Goal: Information Seeking & Learning: Learn about a topic

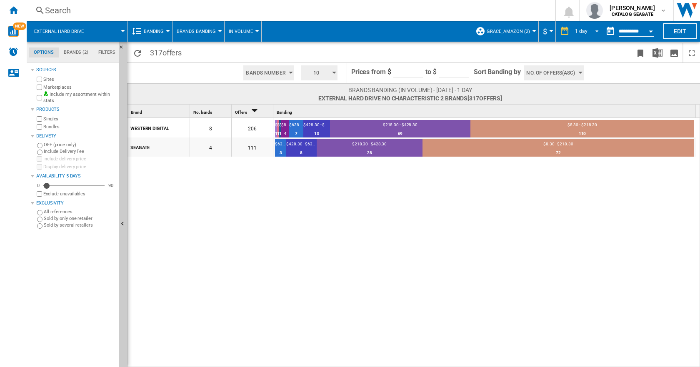
click at [593, 27] on span "REPORTS.WIZARD.STEPS.REPORT.STEPS.REPORT_OPTIONS.PERIOD: 1 day" at bounding box center [594, 30] width 10 height 7
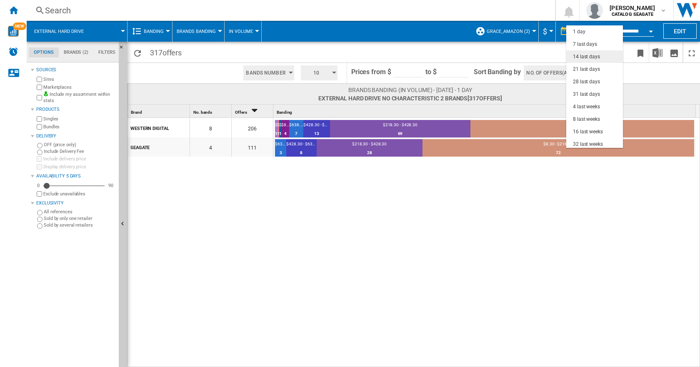
click at [583, 55] on div "14 last days" at bounding box center [586, 56] width 27 height 7
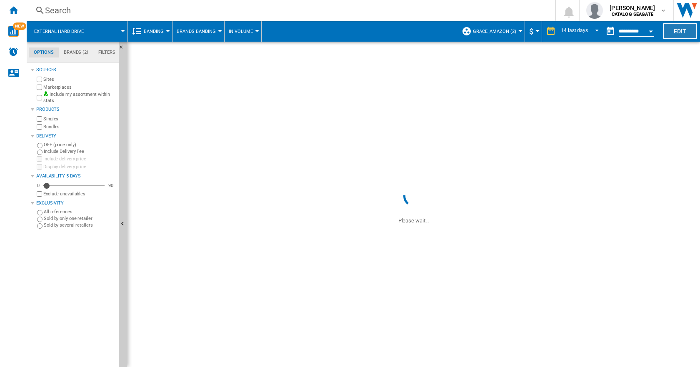
click at [674, 27] on button "Edit" at bounding box center [679, 30] width 33 height 15
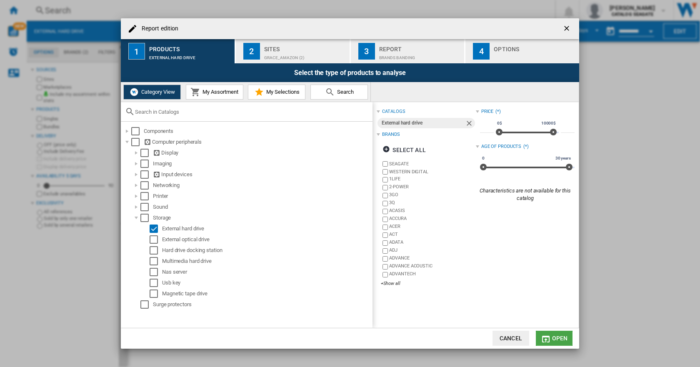
click at [568, 338] on button "Open" at bounding box center [554, 338] width 37 height 15
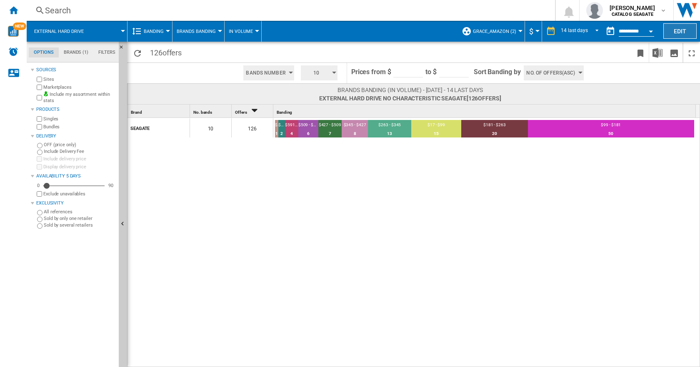
click at [682, 27] on button "Edit" at bounding box center [679, 30] width 33 height 15
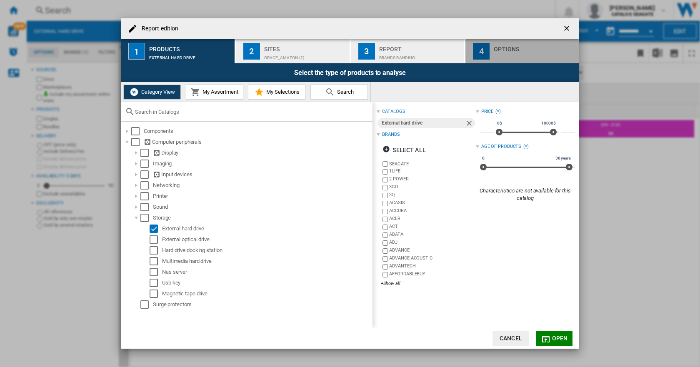
click at [506, 50] on div "Options" at bounding box center [534, 46] width 82 height 9
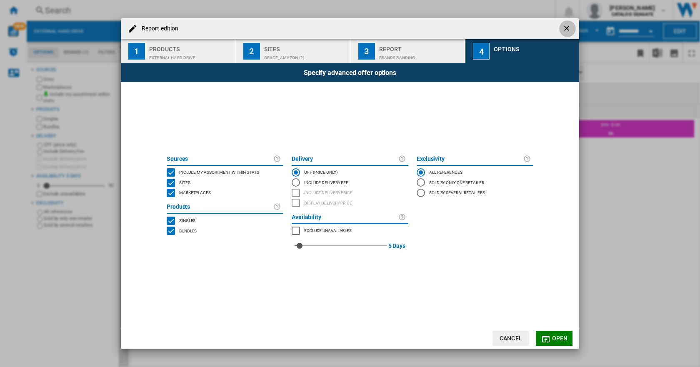
click at [560, 28] on button "button" at bounding box center [567, 28] width 17 height 17
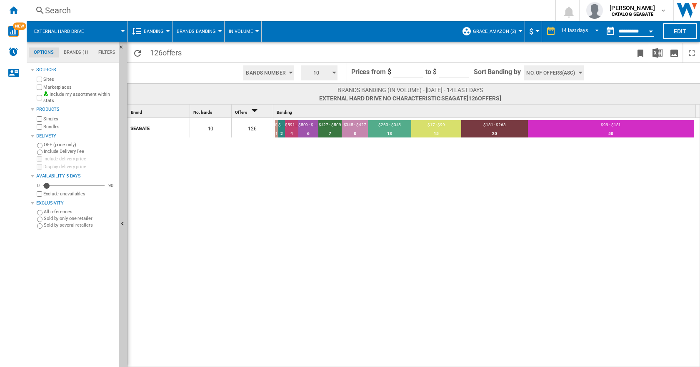
click at [150, 31] on span "Banding" at bounding box center [154, 31] width 20 height 5
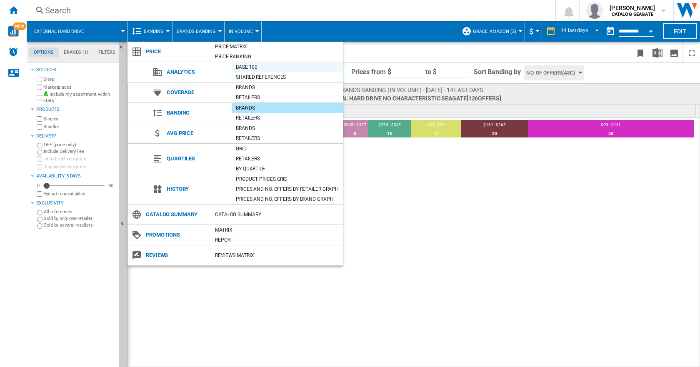
click at [250, 68] on div "Base 100" at bounding box center [287, 67] width 111 height 8
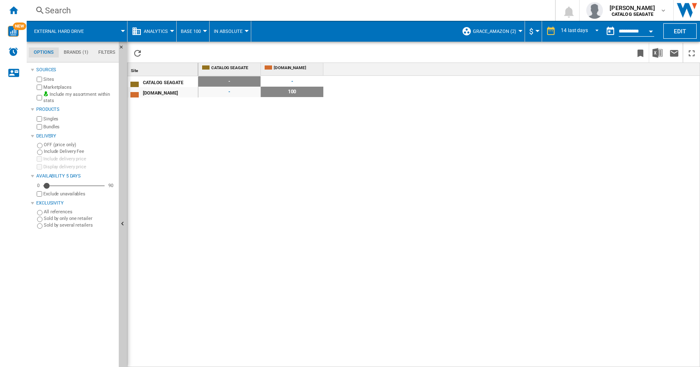
click at [136, 31] on ng-md-icon at bounding box center [137, 31] width 10 height 10
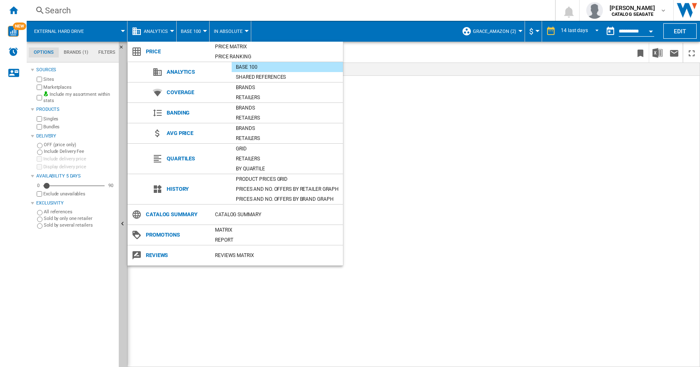
click at [144, 52] on span "Price" at bounding box center [176, 52] width 69 height 12
click at [150, 50] on span "Price" at bounding box center [176, 52] width 69 height 12
click at [382, 213] on md-backdrop at bounding box center [350, 183] width 700 height 367
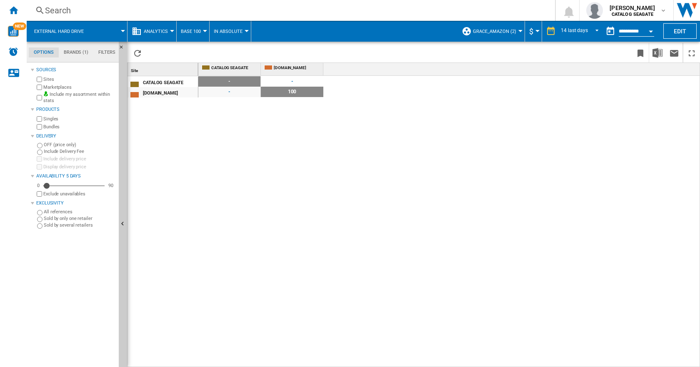
click at [192, 29] on span "Base 100" at bounding box center [191, 31] width 20 height 5
click at [243, 28] on md-backdrop at bounding box center [350, 183] width 700 height 367
click at [243, 29] on button "In Absolute" at bounding box center [230, 31] width 33 height 21
click at [172, 33] on md-backdrop at bounding box center [350, 183] width 700 height 367
click at [172, 33] on md-menu "Analytics" at bounding box center [151, 31] width 49 height 21
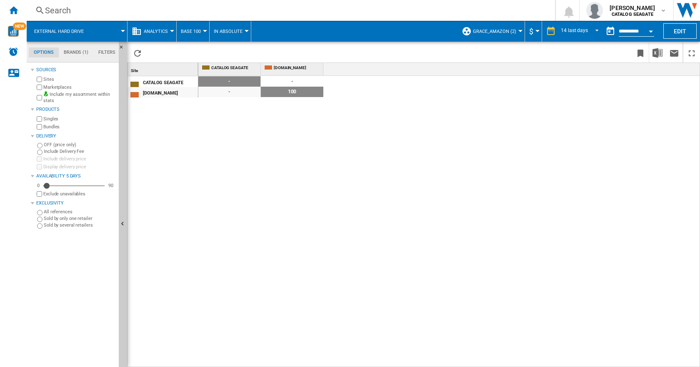
click at [169, 29] on button "Analytics" at bounding box center [158, 31] width 28 height 21
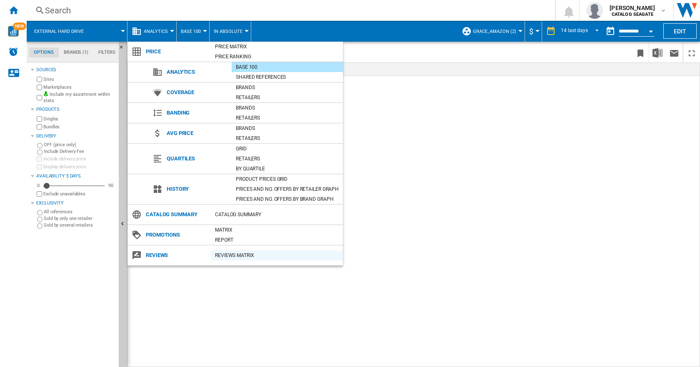
click at [222, 254] on div "REVIEWS Matrix" at bounding box center [277, 255] width 132 height 8
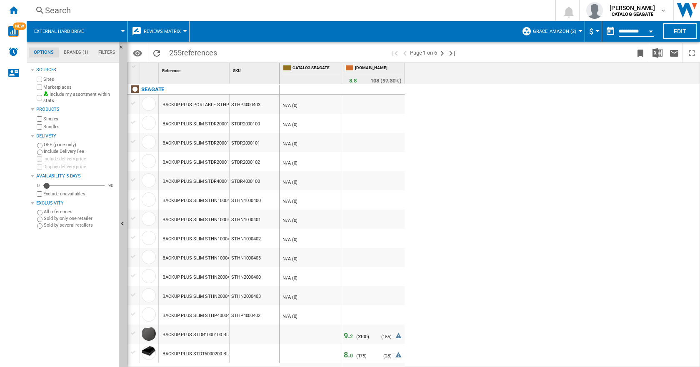
click at [183, 30] on button "Reviews Matrix" at bounding box center [164, 31] width 41 height 21
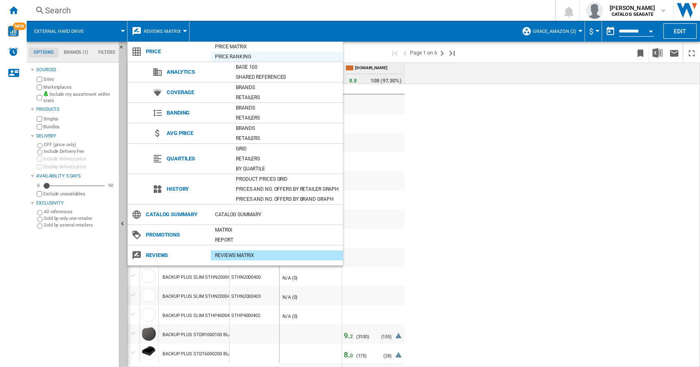
click at [221, 57] on div "Price Ranking" at bounding box center [277, 56] width 132 height 8
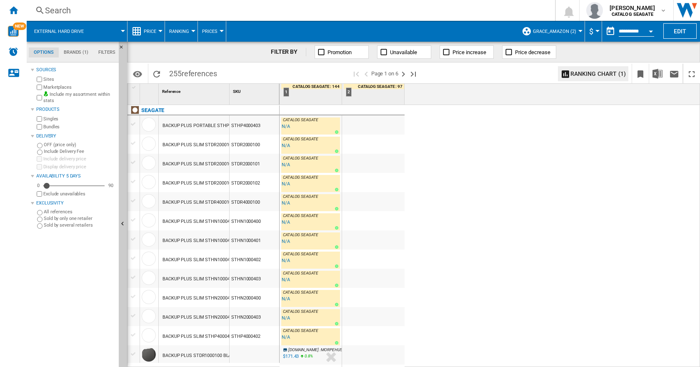
click at [650, 30] on div "Open calendar" at bounding box center [650, 31] width 4 height 2
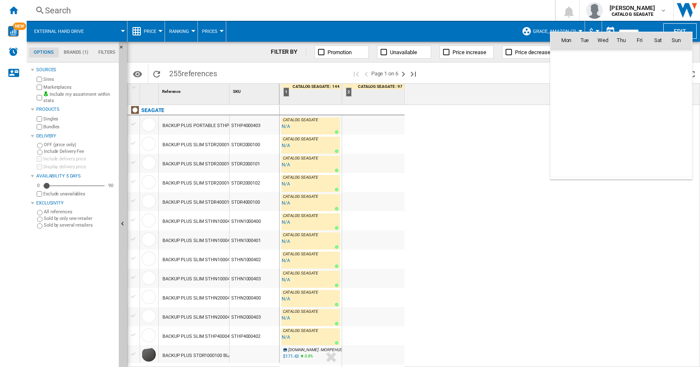
scroll to position [3973, 0]
click at [618, 127] on span "28" at bounding box center [620, 131] width 17 height 17
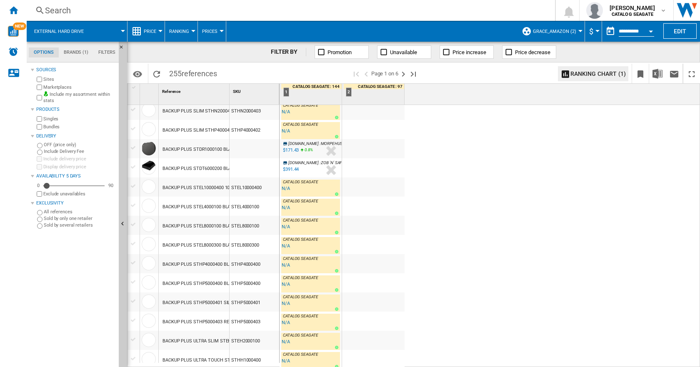
scroll to position [0, 0]
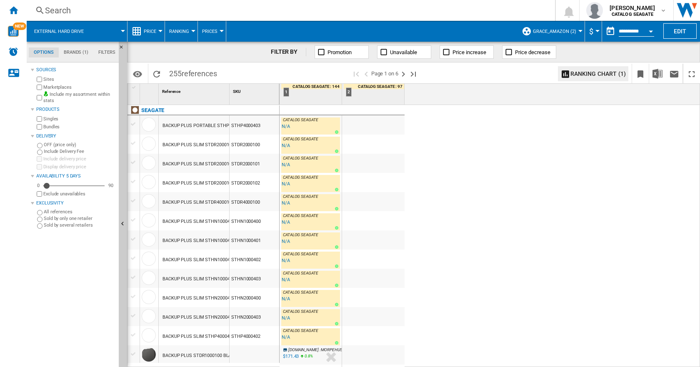
click at [248, 92] on div "SKU 1" at bounding box center [255, 90] width 48 height 13
click at [237, 89] on span "SKU" at bounding box center [237, 91] width 8 height 5
click at [103, 49] on md-tab-item "Filters" at bounding box center [106, 52] width 27 height 10
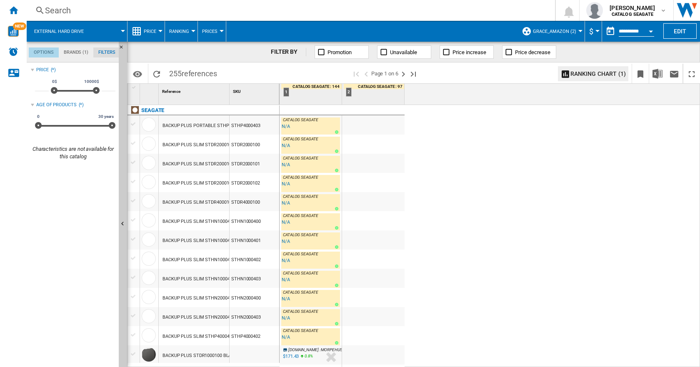
click at [50, 51] on md-tab-item "Options" at bounding box center [44, 52] width 30 height 10
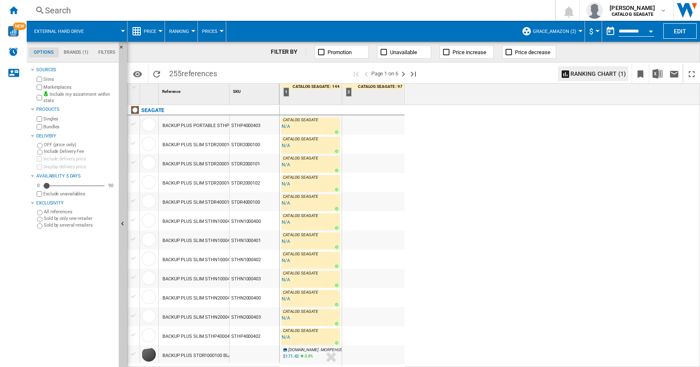
click at [283, 52] on div "FILTER BY" at bounding box center [288, 52] width 35 height 8
click at [306, 93] on div "1 CATALOG SEAGATE : 144 : :" at bounding box center [311, 94] width 60 height 21
click at [309, 87] on div "CATALOG SEAGATE : 144" at bounding box center [311, 86] width 60 height 5
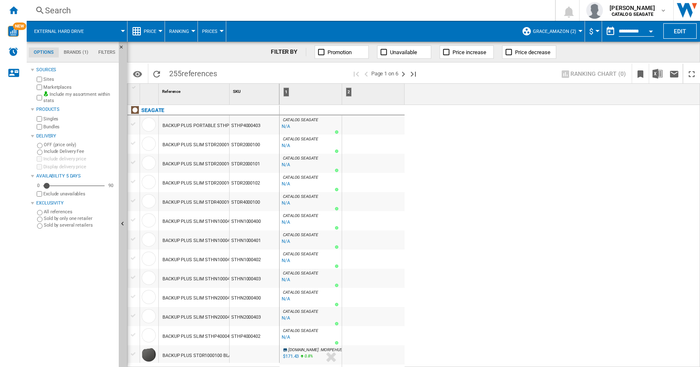
click at [314, 87] on div "1 : : :" at bounding box center [311, 94] width 60 height 21
click at [314, 81] on span at bounding box center [286, 74] width 130 height 20
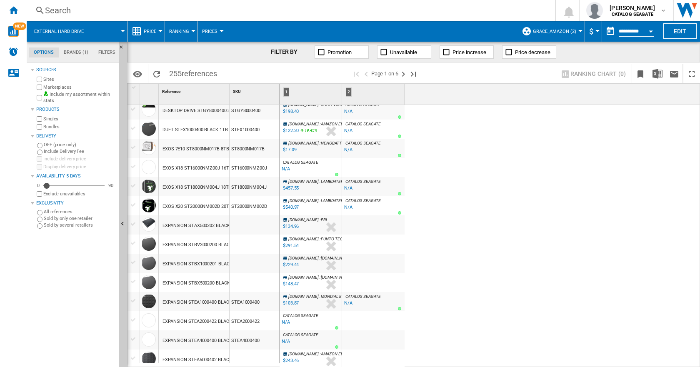
scroll to position [0, 0]
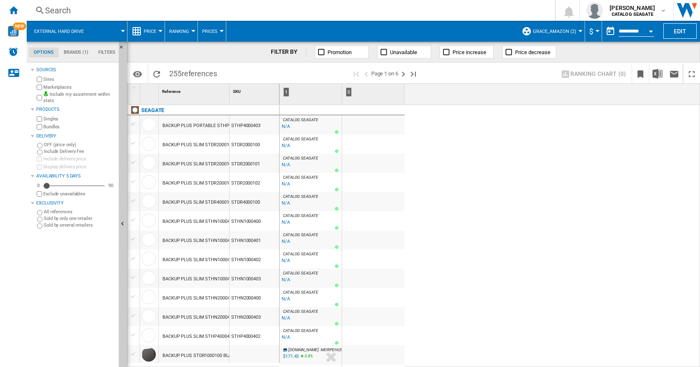
click at [148, 29] on span "Price" at bounding box center [150, 31] width 12 height 5
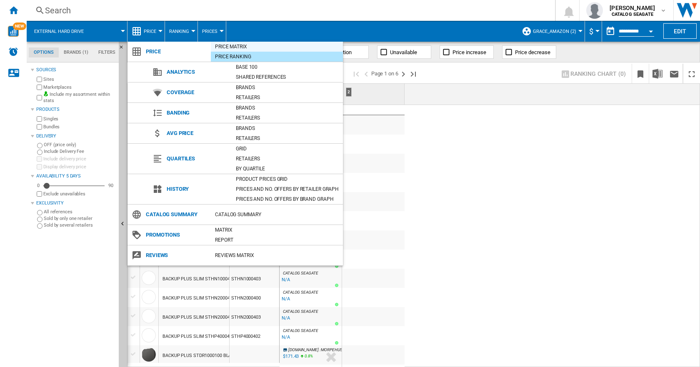
click at [237, 45] on div "Price Matrix" at bounding box center [277, 46] width 132 height 8
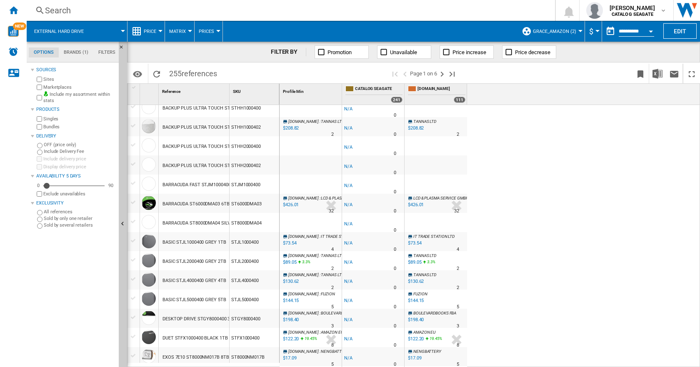
scroll to position [625, 0]
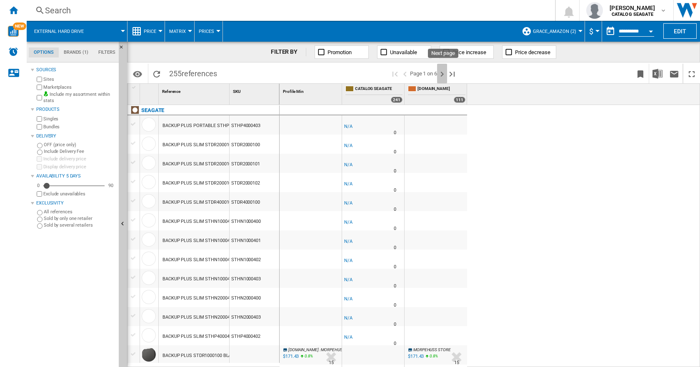
click at [444, 73] on ng-md-icon "Next page" at bounding box center [442, 74] width 10 height 10
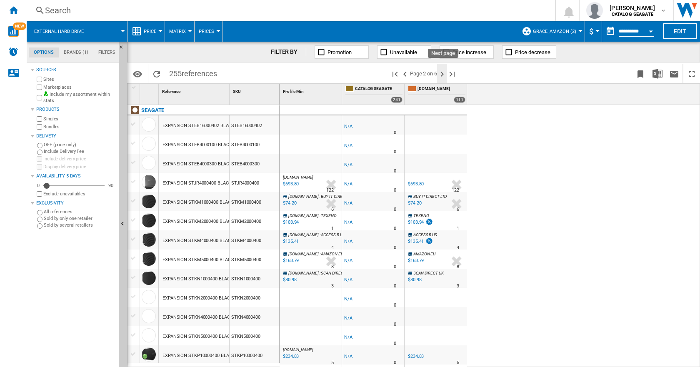
click at [442, 71] on ng-md-icon "Next page" at bounding box center [442, 74] width 10 height 10
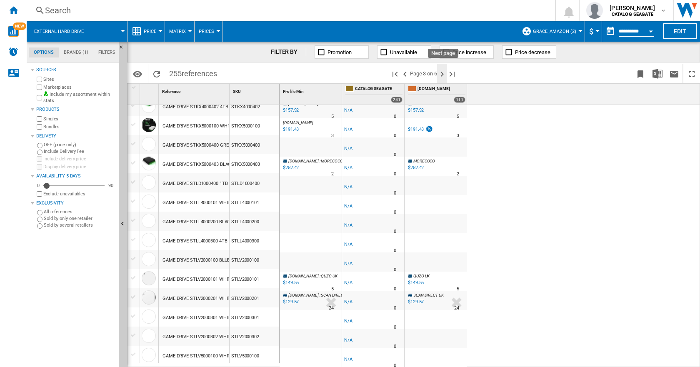
click at [443, 75] on ng-md-icon "Next page" at bounding box center [442, 74] width 10 height 10
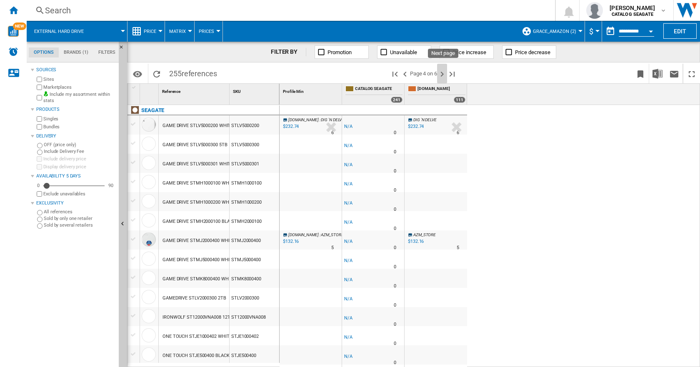
click at [443, 75] on ng-md-icon "Next page" at bounding box center [442, 74] width 10 height 10
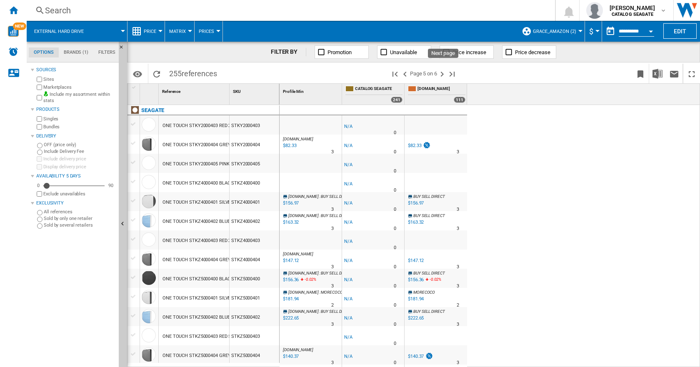
click at [443, 75] on ng-md-icon "Next page" at bounding box center [442, 74] width 10 height 10
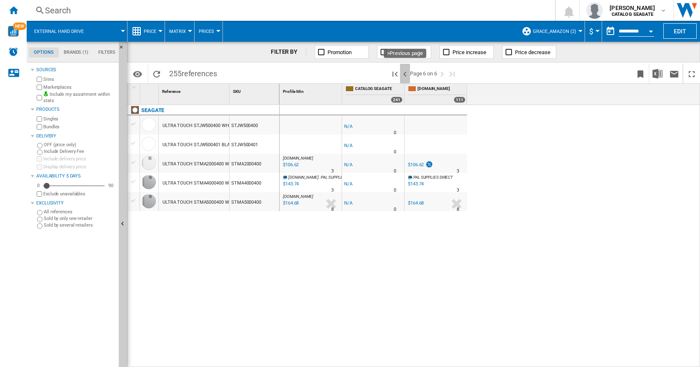
click at [404, 70] on ng-md-icon ">Previous page" at bounding box center [405, 74] width 10 height 10
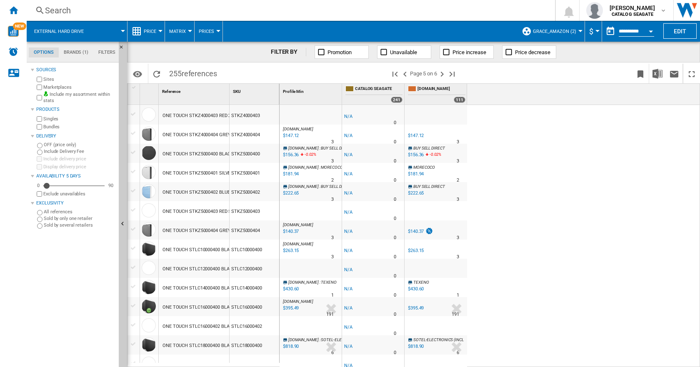
scroll to position [208, 0]
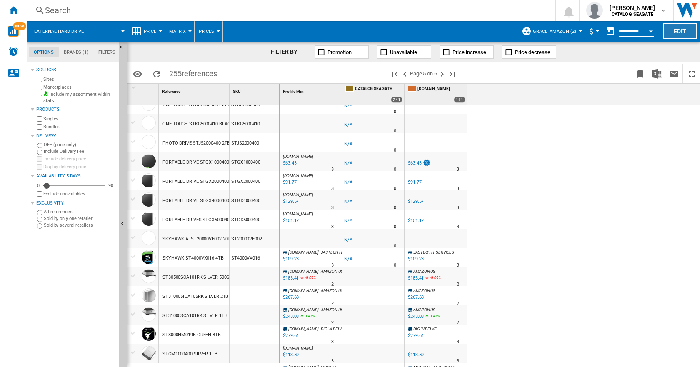
click at [677, 31] on button "Edit" at bounding box center [679, 30] width 33 height 15
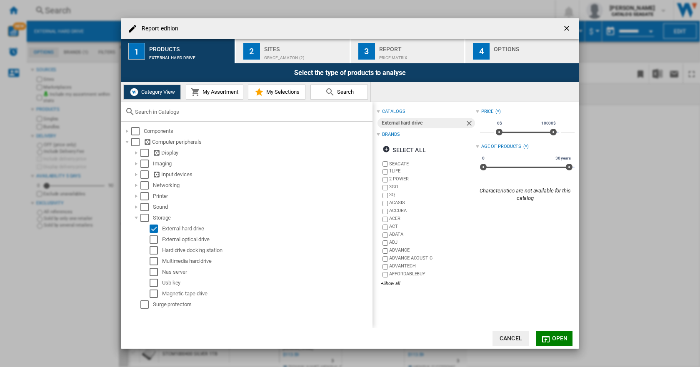
click at [568, 29] on ng-md-icon "getI18NText('BUTTONS.CLOSE_DIALOG')" at bounding box center [567, 29] width 10 height 10
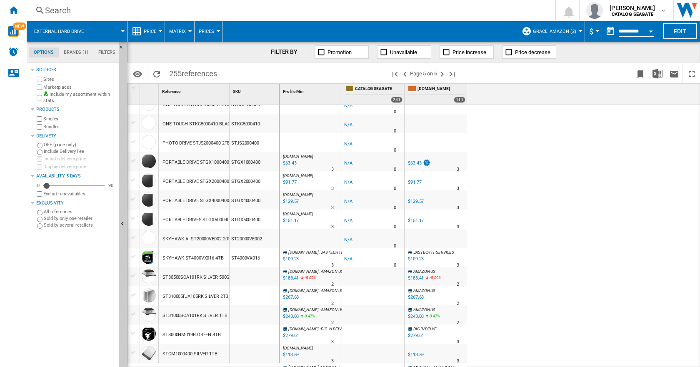
click at [574, 30] on span "Grace_Amazon (2)" at bounding box center [554, 31] width 43 height 5
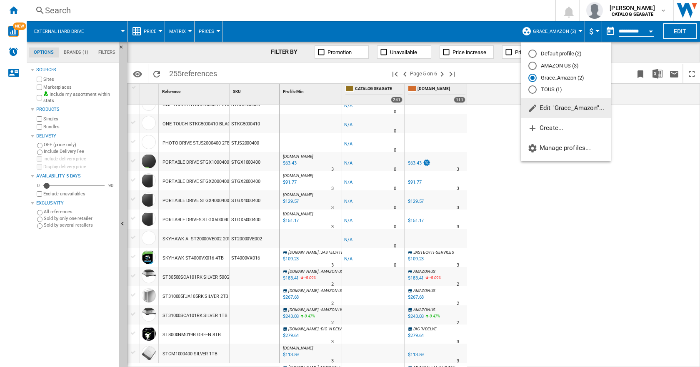
click at [549, 107] on span "Edit "Grace_Amazon"..." at bounding box center [565, 107] width 77 height 7
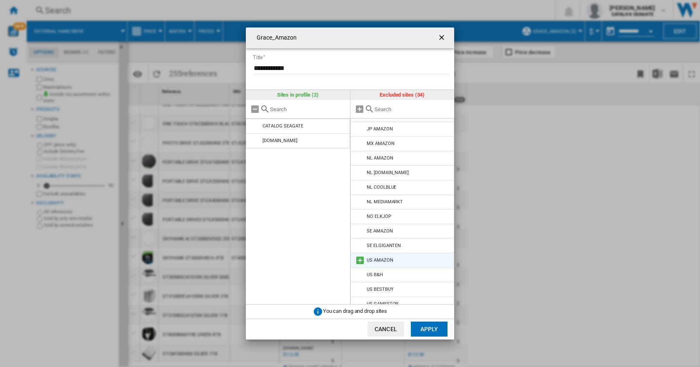
click at [359, 258] on md-icon at bounding box center [360, 260] width 10 height 10
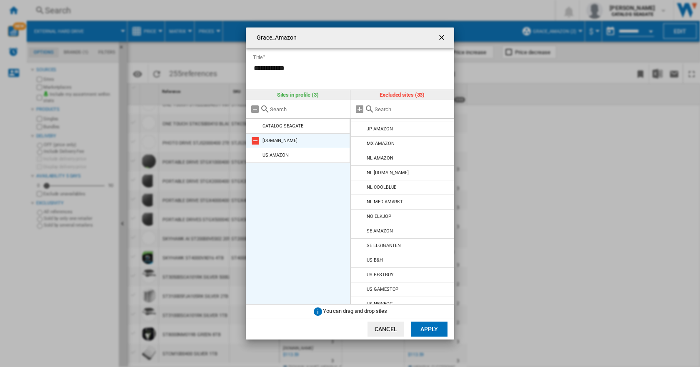
click at [255, 139] on md-icon at bounding box center [255, 141] width 10 height 10
click at [430, 327] on button "Apply" at bounding box center [429, 328] width 37 height 15
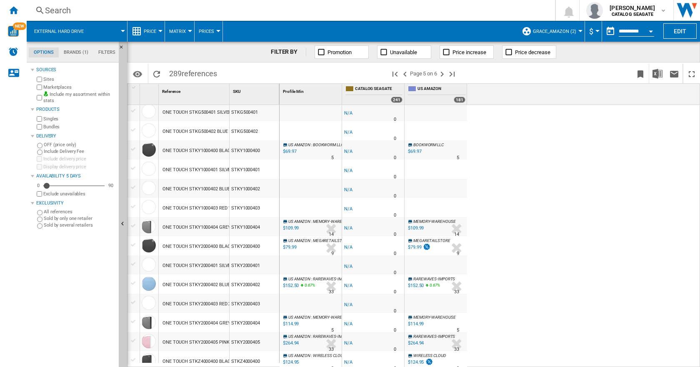
scroll to position [250, 0]
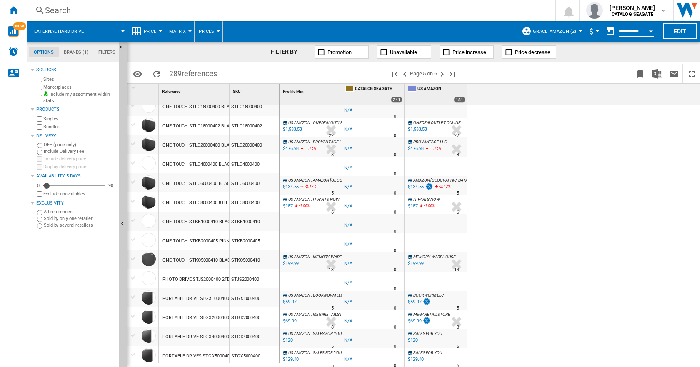
click at [242, 315] on div "STGX2000400" at bounding box center [254, 316] width 50 height 19
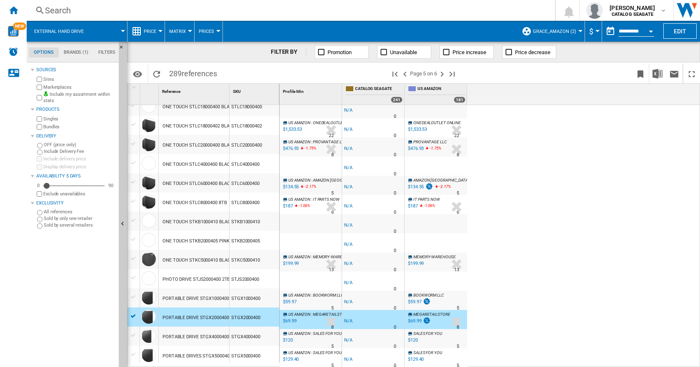
click at [179, 32] on span "Matrix" at bounding box center [177, 31] width 17 height 5
click at [158, 32] on md-backdrop at bounding box center [350, 183] width 700 height 367
click at [152, 32] on span "Price" at bounding box center [150, 31] width 12 height 5
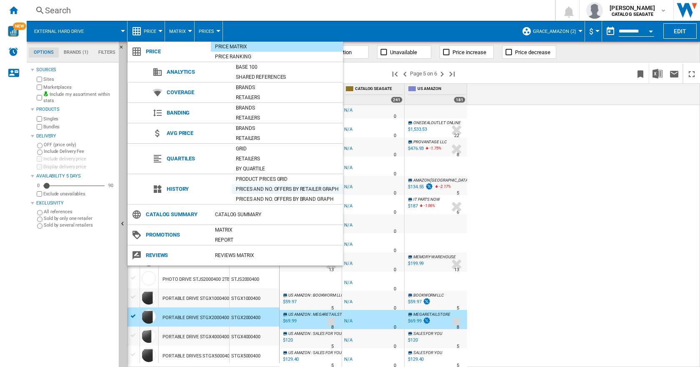
click at [258, 186] on div "Prices and No. offers by retailer graph" at bounding box center [287, 189] width 111 height 8
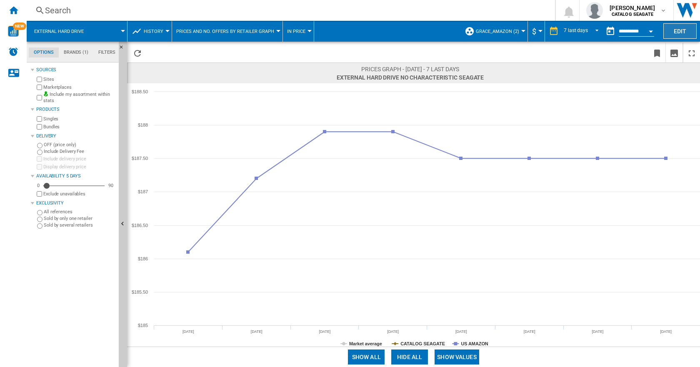
click at [676, 27] on button "Edit" at bounding box center [679, 30] width 33 height 15
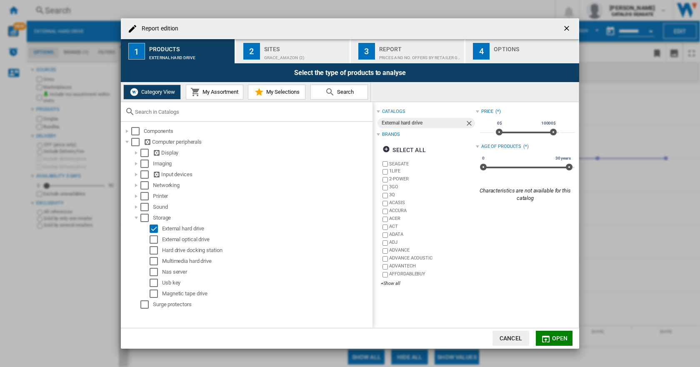
click at [209, 91] on span "My Assortment" at bounding box center [219, 92] width 38 height 6
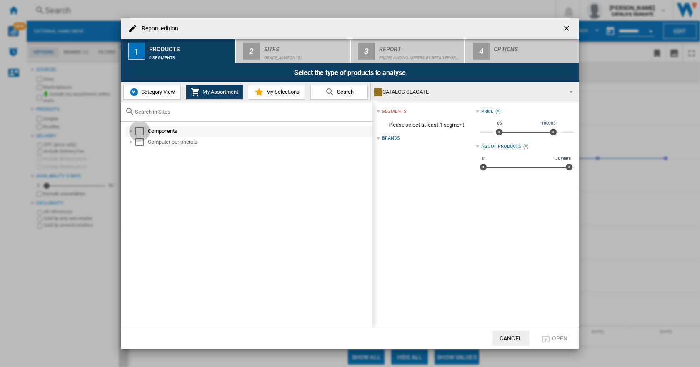
click at [138, 132] on div "Select" at bounding box center [139, 131] width 8 height 8
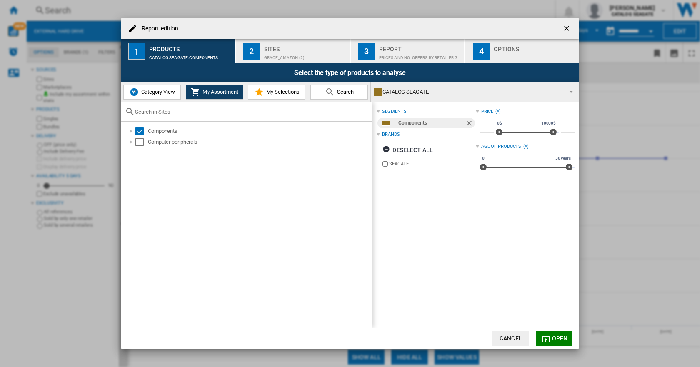
click at [404, 162] on label "SEAGATE" at bounding box center [432, 164] width 86 height 6
click at [418, 125] on div "Components" at bounding box center [431, 123] width 66 height 10
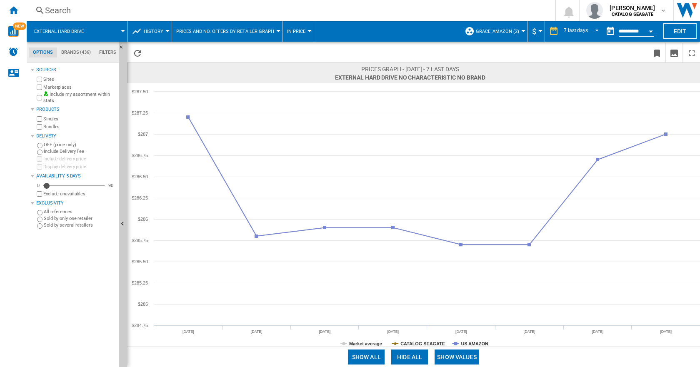
click at [276, 30] on div at bounding box center [278, 31] width 4 height 2
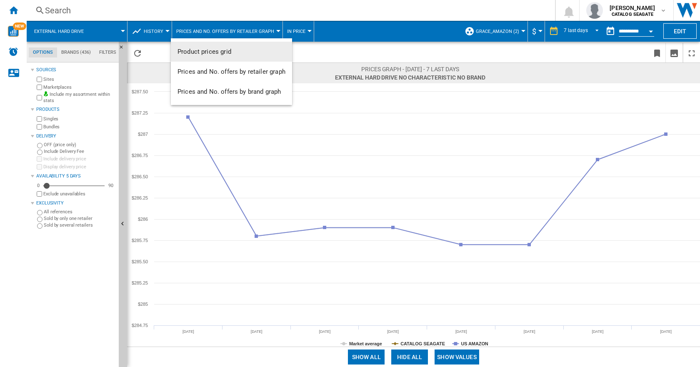
click at [306, 31] on md-backdrop at bounding box center [350, 183] width 700 height 367
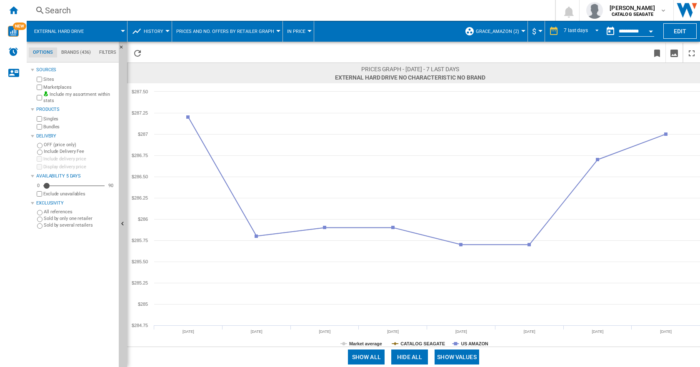
click at [307, 30] on div at bounding box center [309, 31] width 4 height 2
click at [344, 31] on md-backdrop at bounding box center [350, 183] width 700 height 367
click at [672, 27] on button "Edit" at bounding box center [679, 30] width 33 height 15
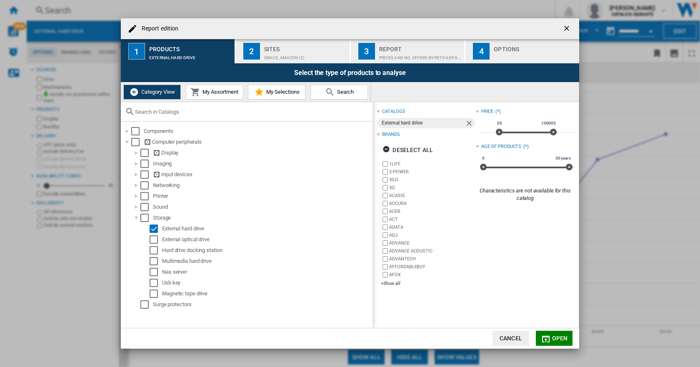
click at [225, 95] on span "My Assortment" at bounding box center [219, 92] width 38 height 6
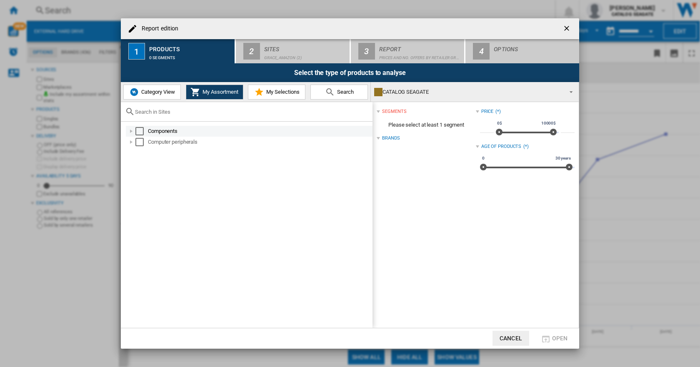
click at [132, 131] on div "Report edition ..." at bounding box center [131, 131] width 8 height 8
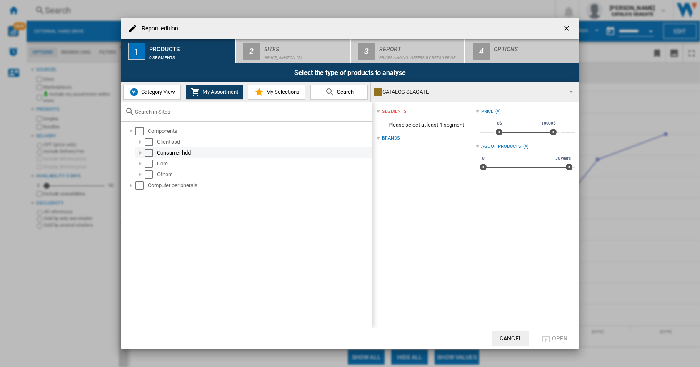
click at [149, 150] on div "Select" at bounding box center [148, 153] width 8 height 8
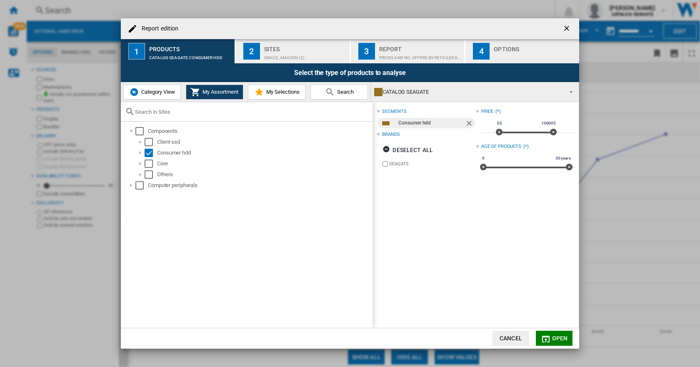
click at [285, 95] on span "My Selections" at bounding box center [281, 92] width 35 height 6
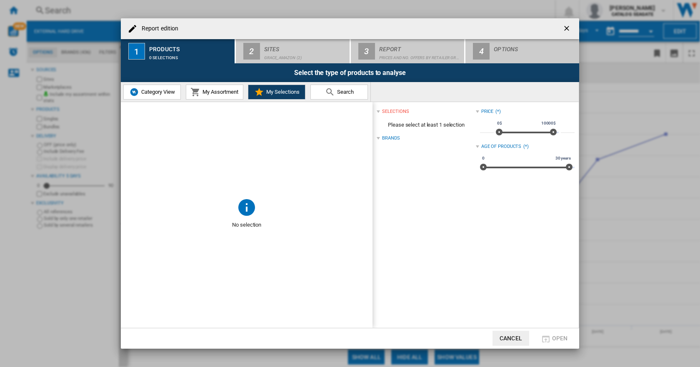
click at [395, 112] on div "selections" at bounding box center [395, 111] width 27 height 7
click at [386, 135] on div "Brands" at bounding box center [390, 138] width 17 height 7
click at [344, 93] on span "Search" at bounding box center [344, 92] width 19 height 6
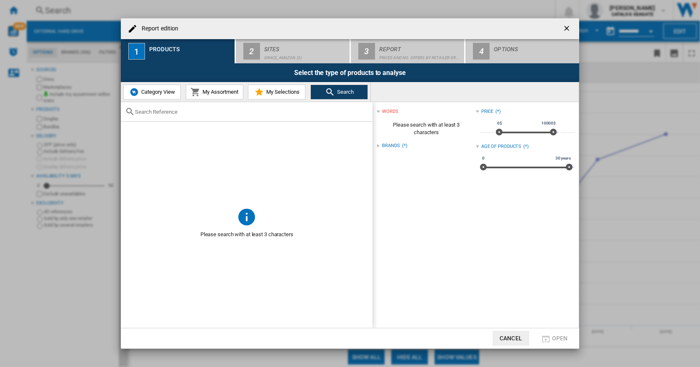
click at [189, 112] on input "Report edition ..." at bounding box center [251, 112] width 233 height 6
click at [160, 93] on span "Category View" at bounding box center [157, 92] width 36 height 6
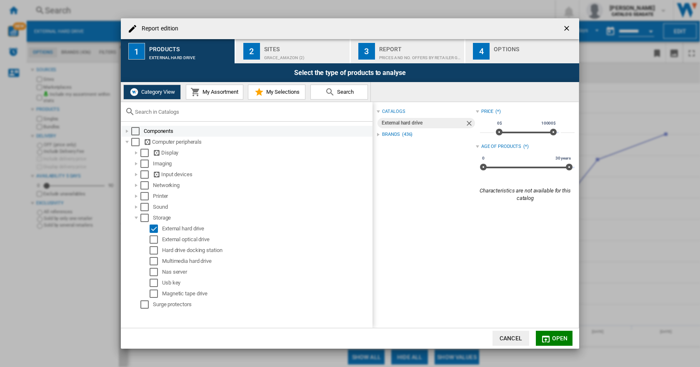
click at [127, 132] on div "Report edition ..." at bounding box center [127, 131] width 8 height 8
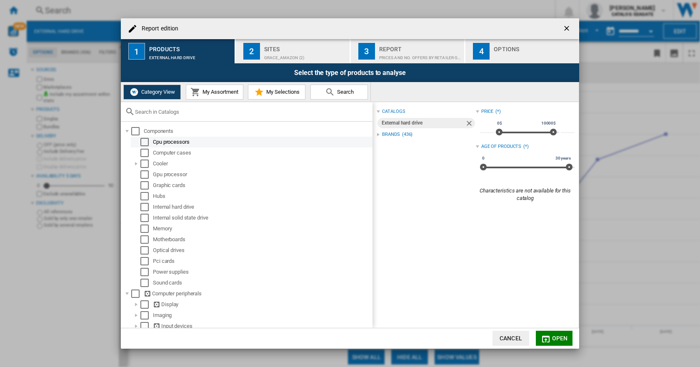
click at [147, 140] on div "Select" at bounding box center [144, 142] width 8 height 8
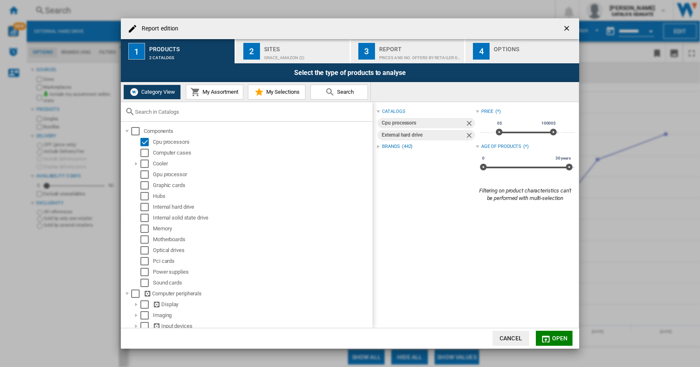
click at [397, 144] on div "Brands" at bounding box center [390, 146] width 17 height 7
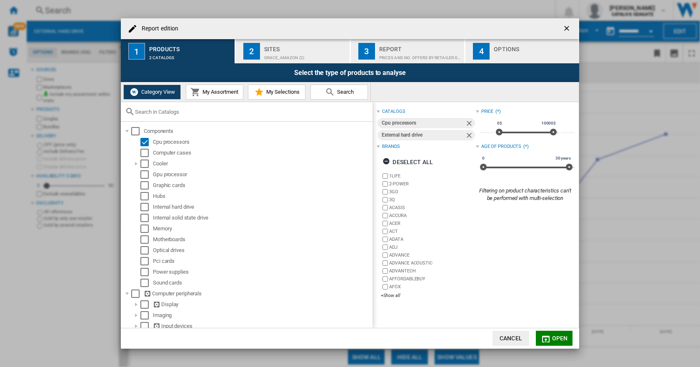
click at [399, 112] on div "catalogs" at bounding box center [393, 111] width 23 height 7
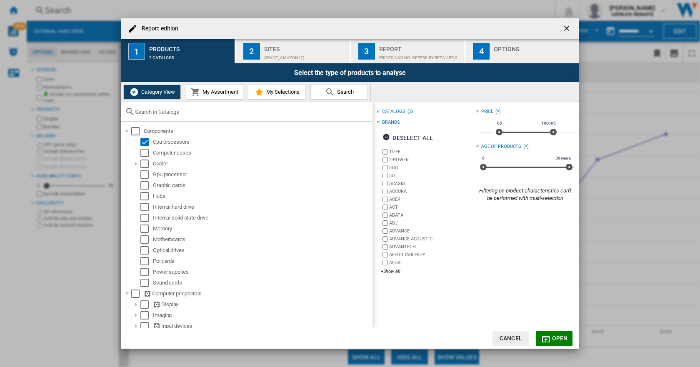
click at [399, 112] on div "catalogs" at bounding box center [393, 111] width 23 height 7
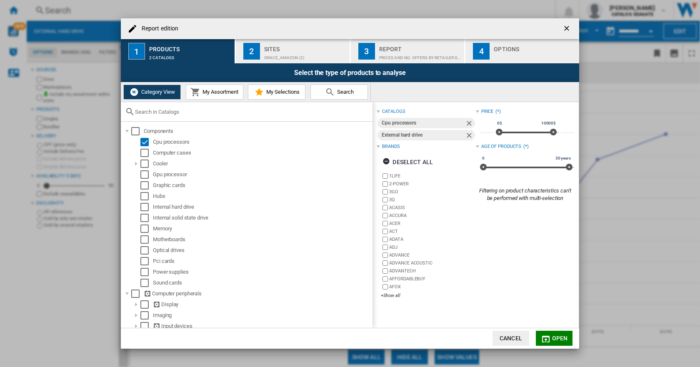
click at [399, 112] on div "catalogs" at bounding box center [393, 111] width 23 height 7
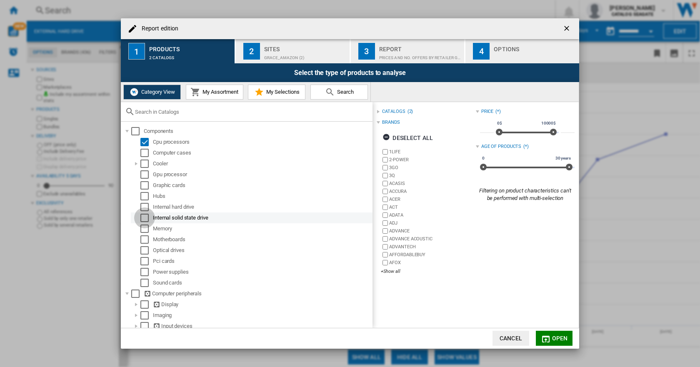
click at [142, 216] on div "Select" at bounding box center [144, 218] width 8 height 8
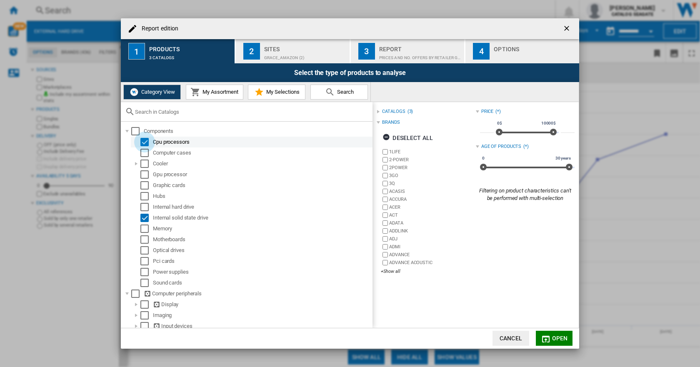
click at [144, 142] on div "Select" at bounding box center [144, 142] width 8 height 8
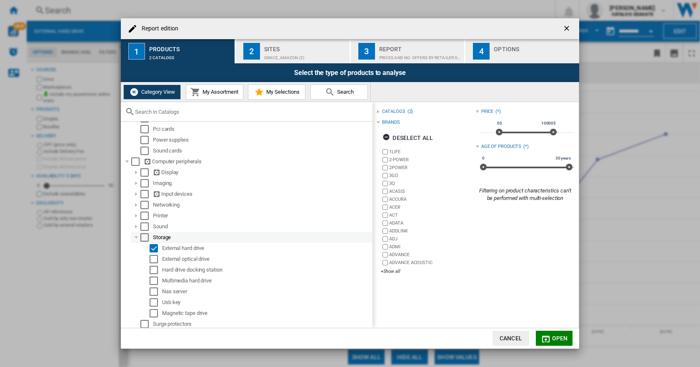
scroll to position [134, 0]
click at [153, 248] on div "Select" at bounding box center [153, 246] width 8 height 8
click at [138, 237] on div "Report edition ..." at bounding box center [136, 236] width 8 height 8
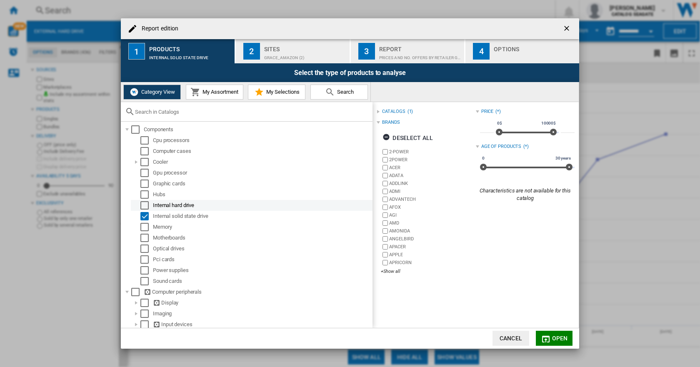
scroll to position [0, 0]
click at [563, 337] on span "Open" at bounding box center [560, 338] width 16 height 7
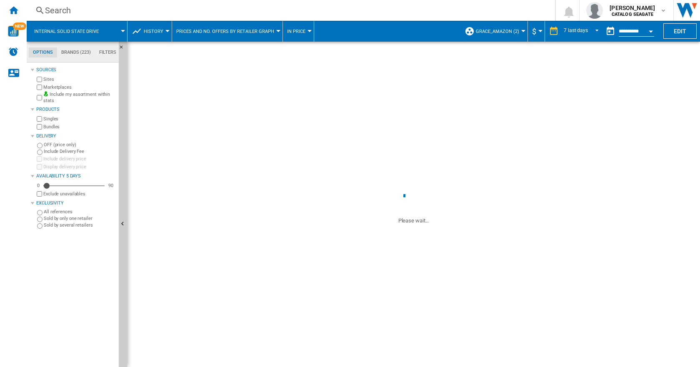
click at [155, 30] on span "History" at bounding box center [154, 31] width 20 height 5
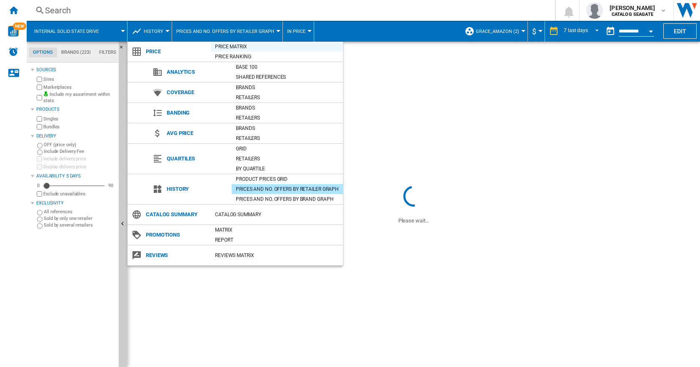
click at [230, 45] on div "Price Matrix" at bounding box center [277, 46] width 132 height 8
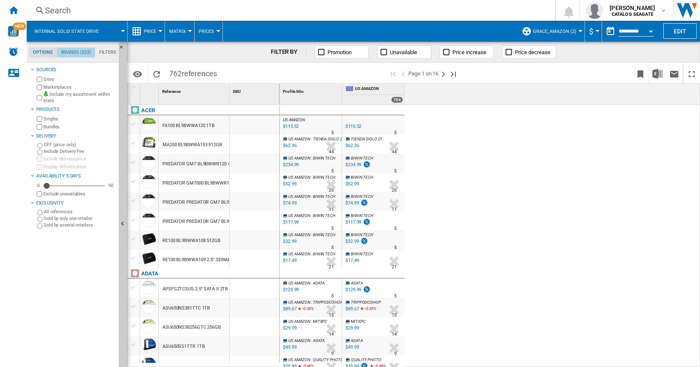
click at [71, 53] on md-tab-item "Brands (223)" at bounding box center [76, 52] width 38 height 10
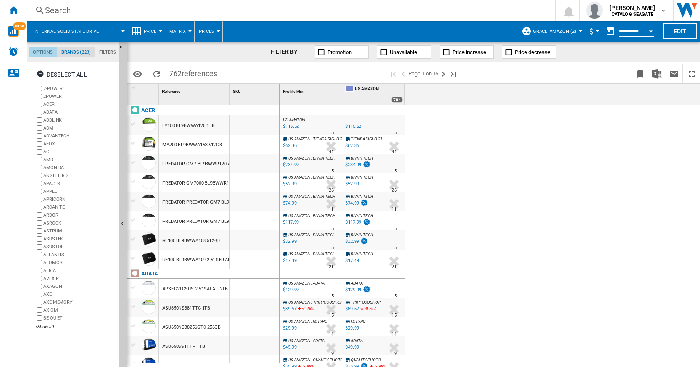
click at [45, 52] on md-tab-item "Options" at bounding box center [43, 52] width 28 height 10
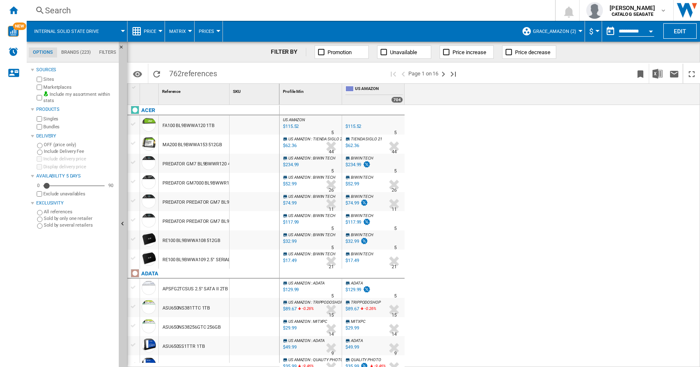
click at [72, 51] on md-tab-item "Brands (223)" at bounding box center [76, 52] width 38 height 10
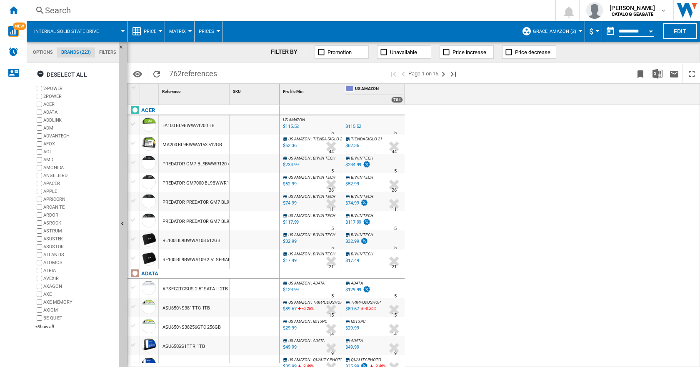
scroll to position [32, 0]
click at [45, 328] on div "+Show all" at bounding box center [75, 327] width 80 height 6
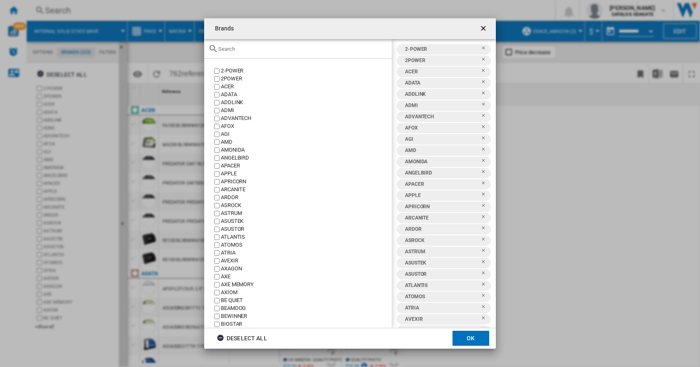
click at [240, 48] on input "text" at bounding box center [302, 49] width 169 height 6
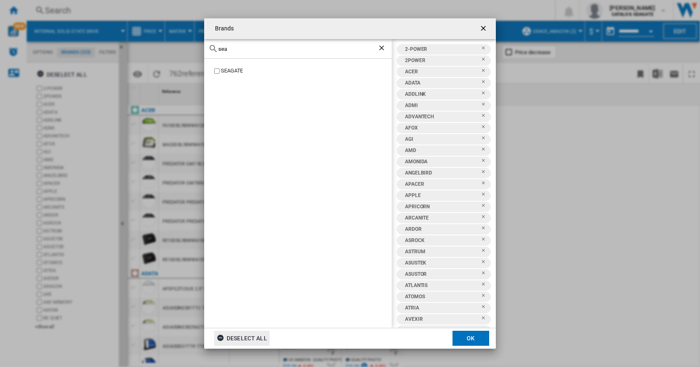
type input "sea"
click at [219, 337] on ng-md-icon "button" at bounding box center [222, 339] width 10 height 10
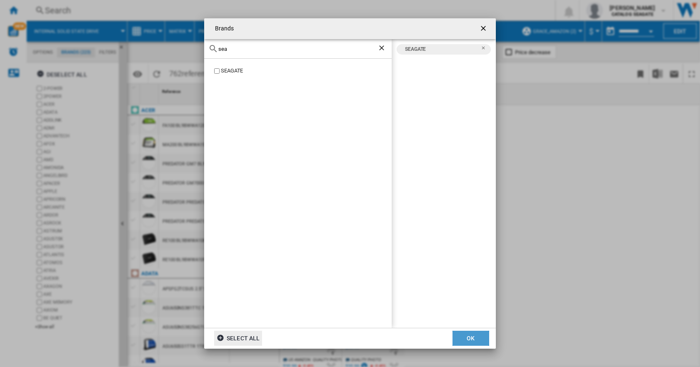
click at [464, 338] on button "OK" at bounding box center [470, 338] width 37 height 15
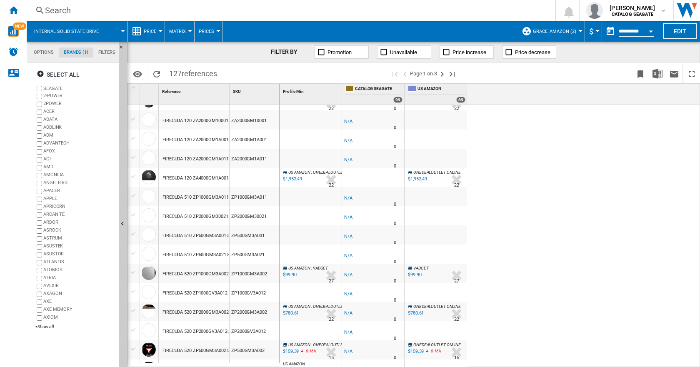
scroll to position [708, 0]
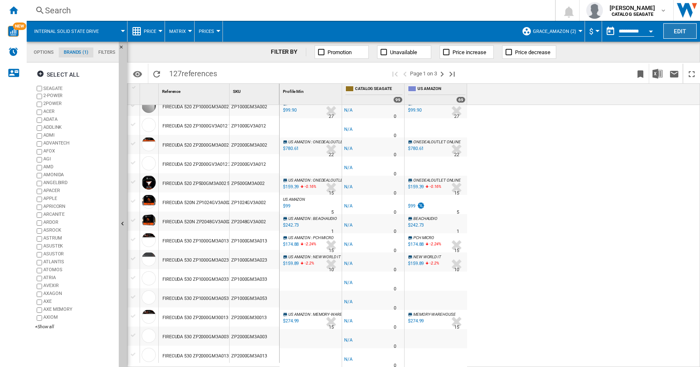
click at [685, 29] on button "Edit" at bounding box center [679, 30] width 33 height 15
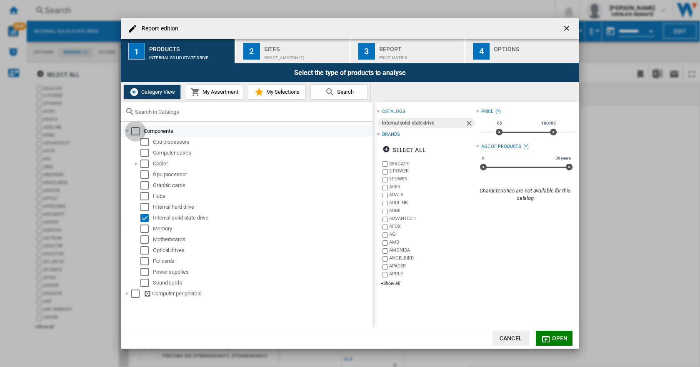
click at [133, 130] on div "Select" at bounding box center [135, 131] width 8 height 8
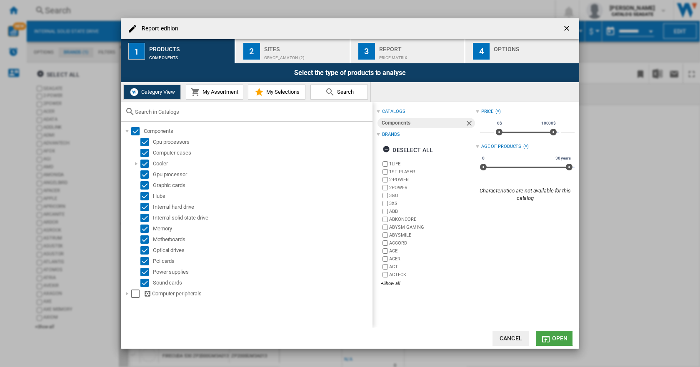
click at [551, 336] on button "Open" at bounding box center [554, 338] width 37 height 15
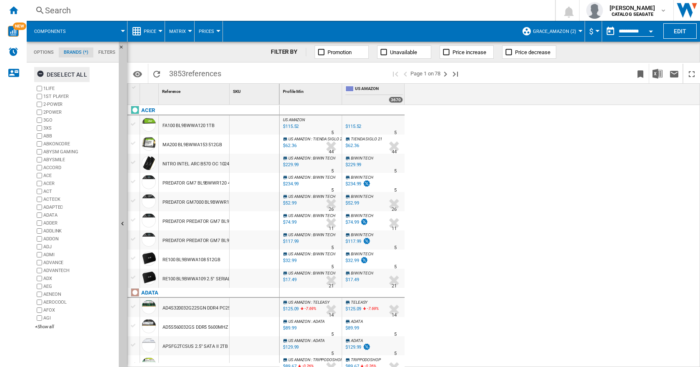
click at [39, 73] on ng-md-icon "button" at bounding box center [42, 75] width 10 height 10
click at [42, 326] on div "+Show all" at bounding box center [75, 327] width 80 height 6
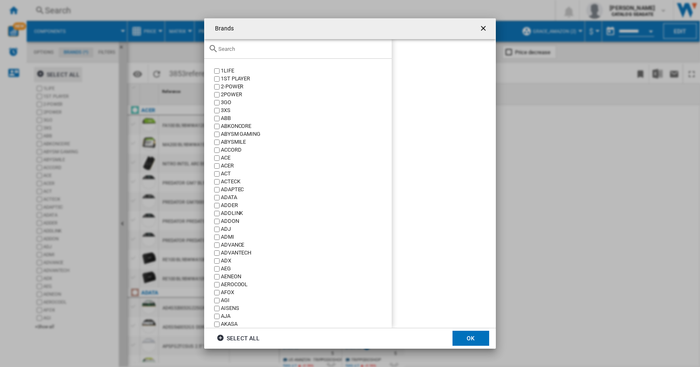
click at [251, 48] on input "Brands 1LIFE ..." at bounding box center [302, 49] width 169 height 6
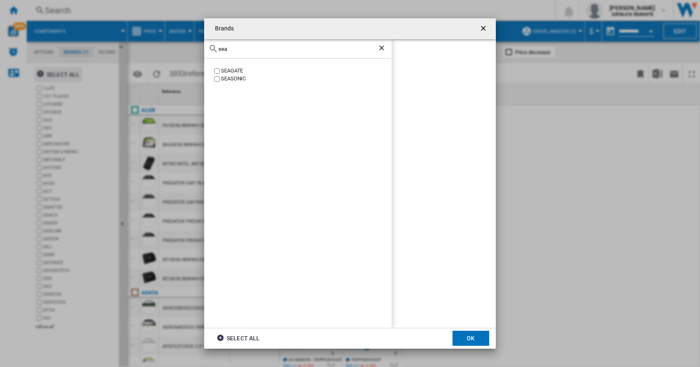
type input "sea"
click at [465, 336] on button "OK" at bounding box center [470, 338] width 37 height 15
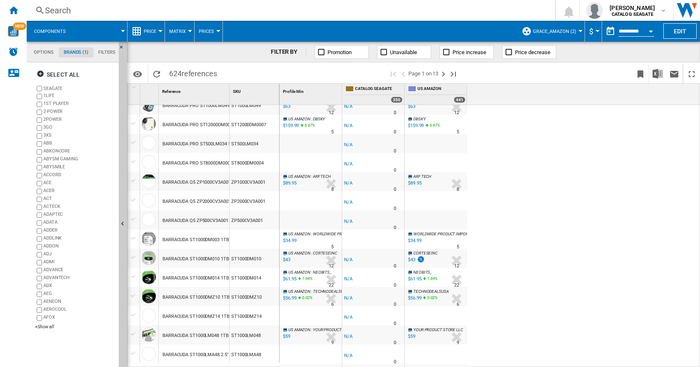
scroll to position [500, 0]
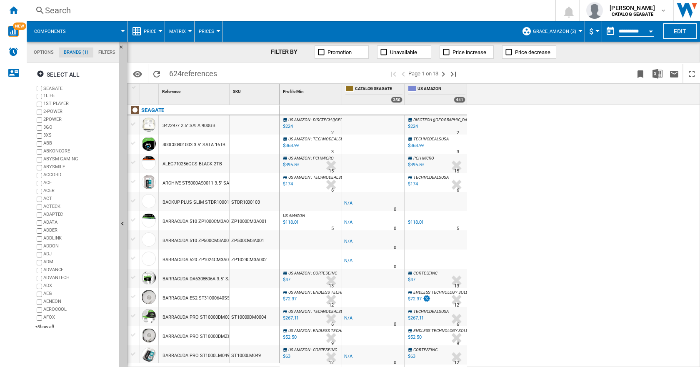
click at [45, 52] on md-tab-item "Options" at bounding box center [44, 52] width 30 height 10
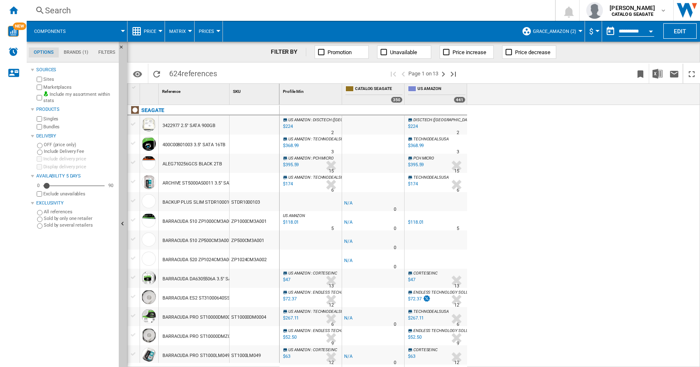
click at [101, 50] on md-tab-item "Filters" at bounding box center [106, 52] width 27 height 10
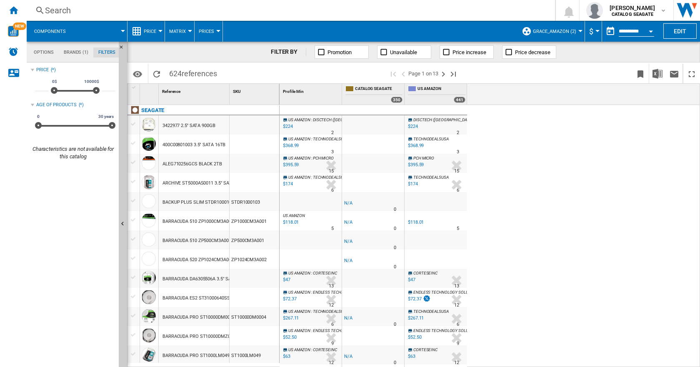
scroll to position [54, 0]
click at [40, 50] on md-tab-item "Options" at bounding box center [44, 52] width 30 height 10
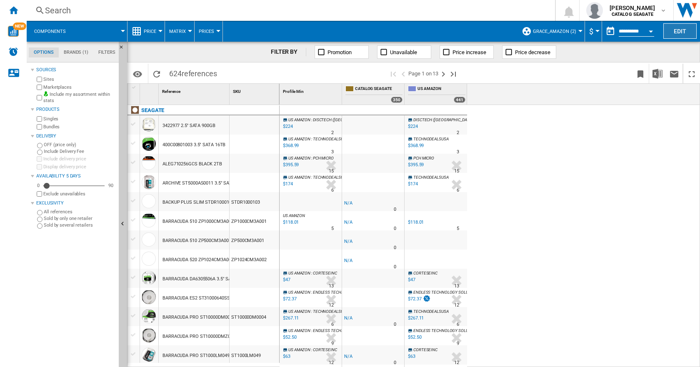
click at [675, 35] on button "Edit" at bounding box center [679, 30] width 33 height 15
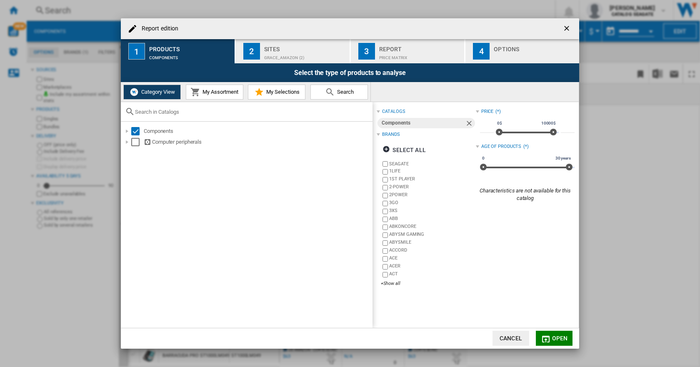
click at [216, 92] on span "My Assortment" at bounding box center [219, 92] width 38 height 6
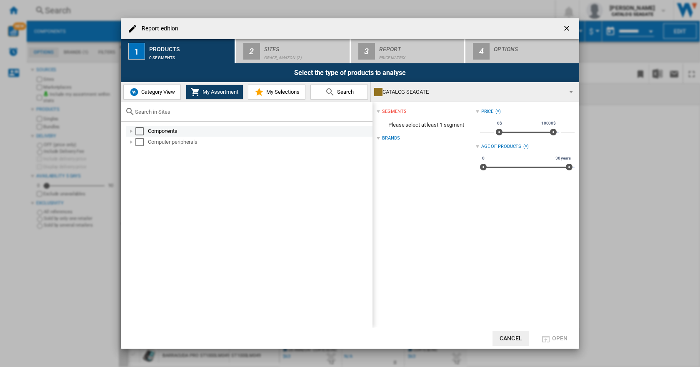
click at [134, 131] on div "Report edition ..." at bounding box center [131, 131] width 8 height 8
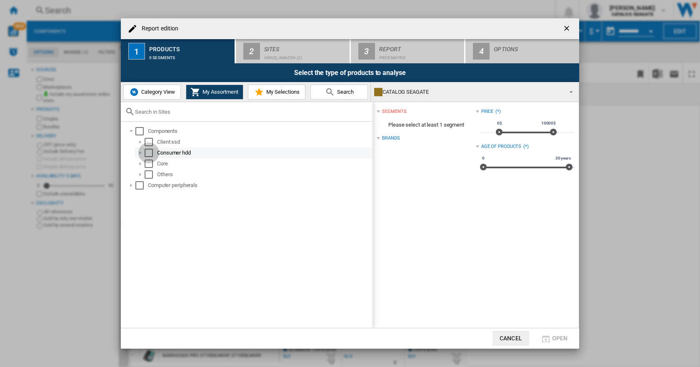
click at [146, 152] on div "Select" at bounding box center [148, 153] width 8 height 8
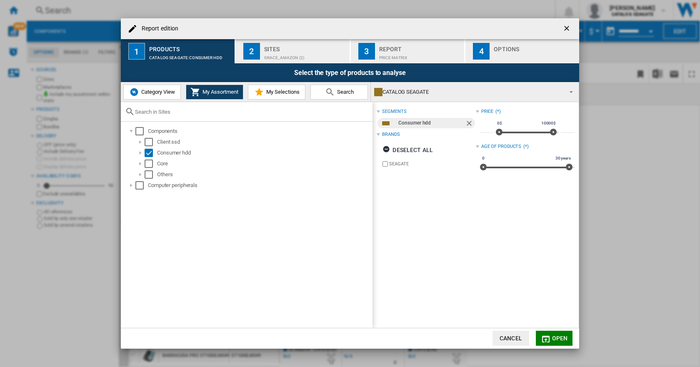
click at [396, 91] on div "CATALOG SEAGATE" at bounding box center [468, 92] width 188 height 12
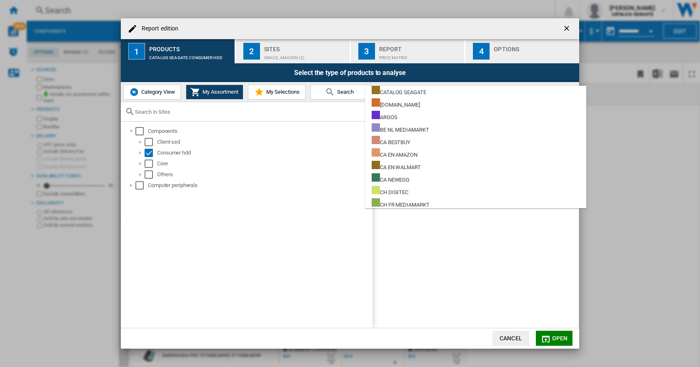
scroll to position [0, 0]
click at [426, 248] on md-backdrop at bounding box center [350, 183] width 700 height 367
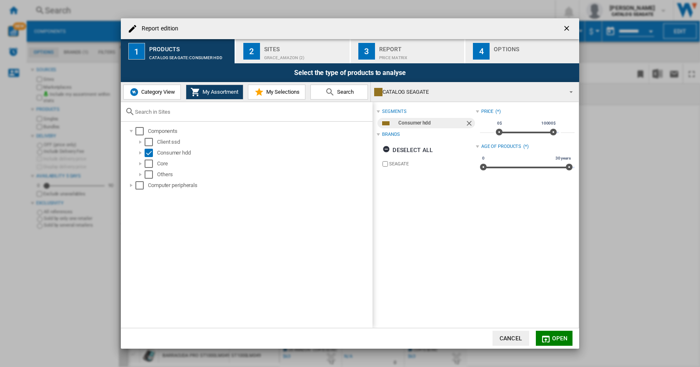
click at [563, 336] on span "Open" at bounding box center [560, 338] width 16 height 7
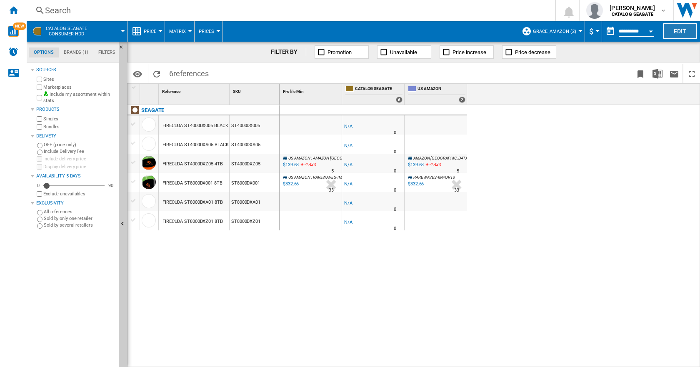
click at [685, 31] on button "Edit" at bounding box center [679, 30] width 33 height 15
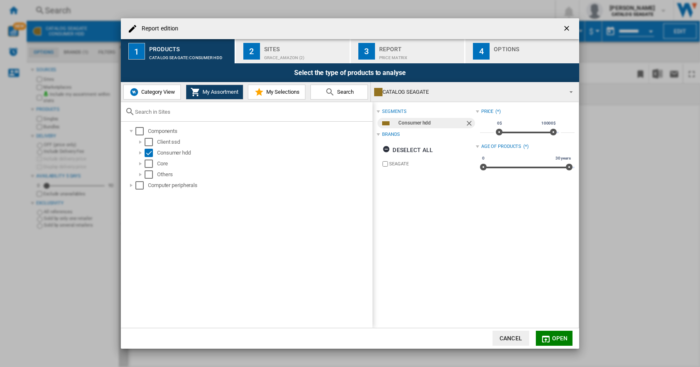
click at [159, 94] on span "Category View" at bounding box center [157, 92] width 36 height 6
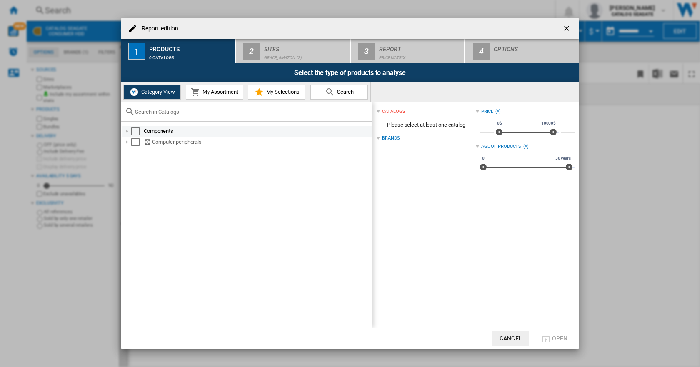
click at [134, 129] on div "Select" at bounding box center [135, 131] width 8 height 8
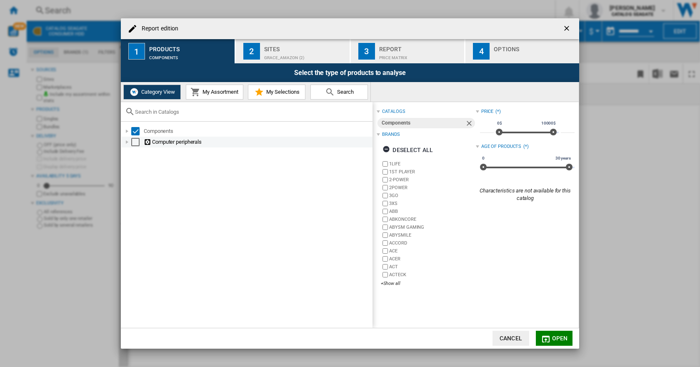
click at [136, 140] on div "Select" at bounding box center [135, 142] width 8 height 8
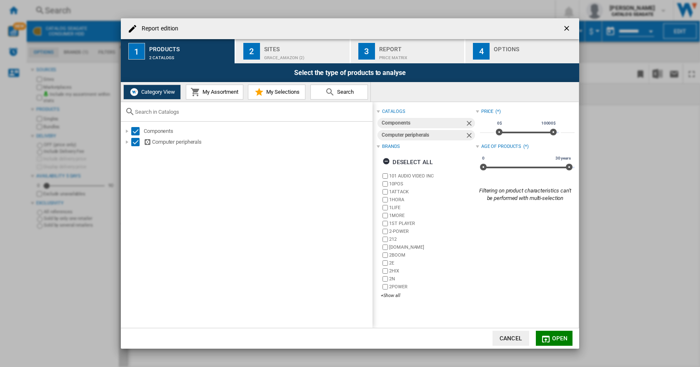
click at [230, 90] on span "My Assortment" at bounding box center [219, 92] width 38 height 6
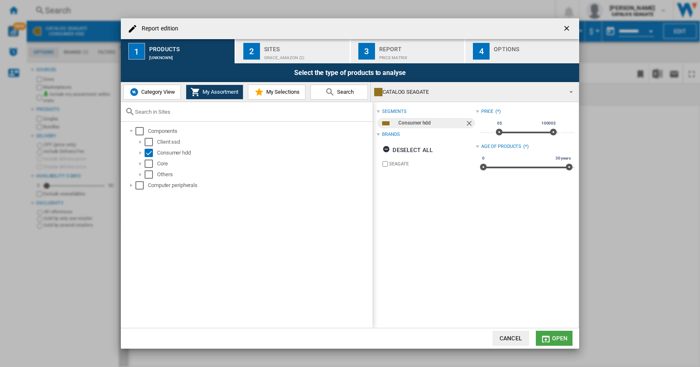
click at [545, 334] on md-icon "Report edition ..." at bounding box center [546, 339] width 10 height 10
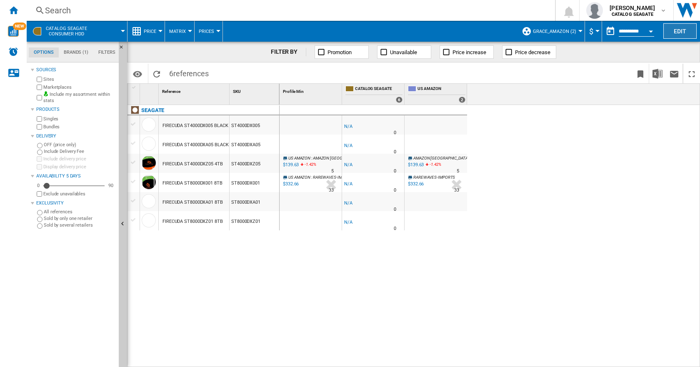
click at [683, 32] on button "Edit" at bounding box center [679, 30] width 33 height 15
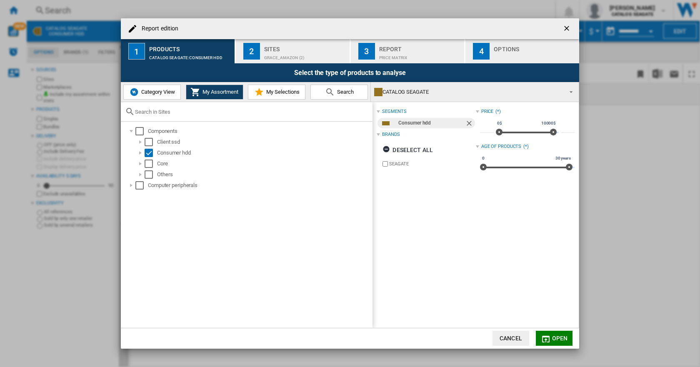
click at [277, 92] on span "My Selections" at bounding box center [281, 92] width 35 height 6
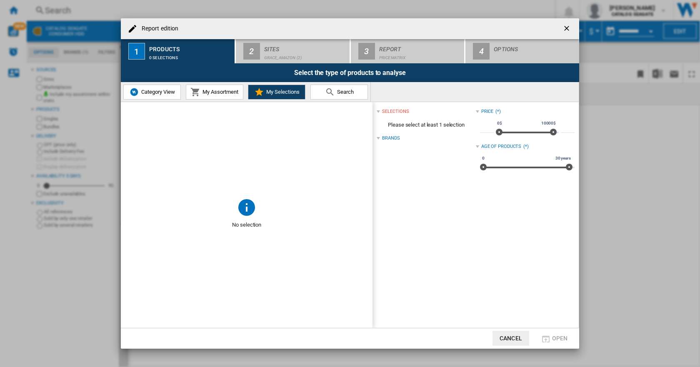
click at [144, 88] on button "Category View" at bounding box center [151, 92] width 57 height 15
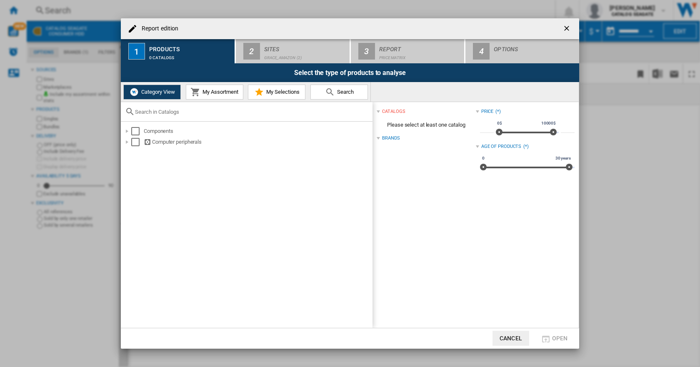
click at [343, 90] on span "Search" at bounding box center [344, 92] width 19 height 6
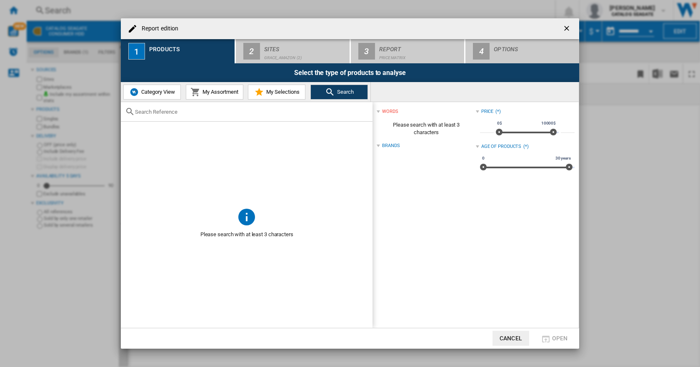
click at [174, 110] on input "Report edition ..." at bounding box center [251, 112] width 233 height 6
click at [567, 25] on ng-md-icon "getI18NText('BUTTONS.CLOSE_DIALOG')" at bounding box center [567, 29] width 10 height 10
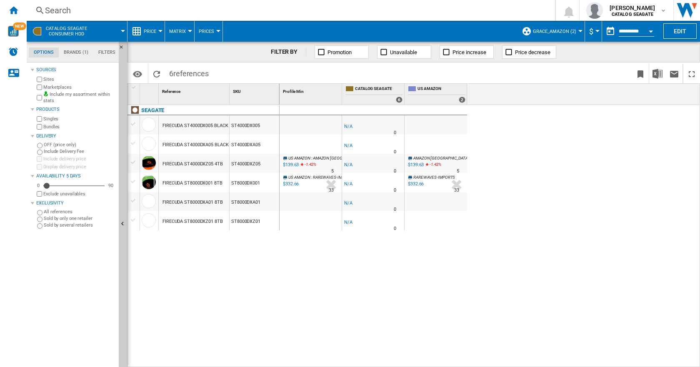
click at [68, 49] on md-tab-item "Brands (1)" at bounding box center [76, 52] width 35 height 10
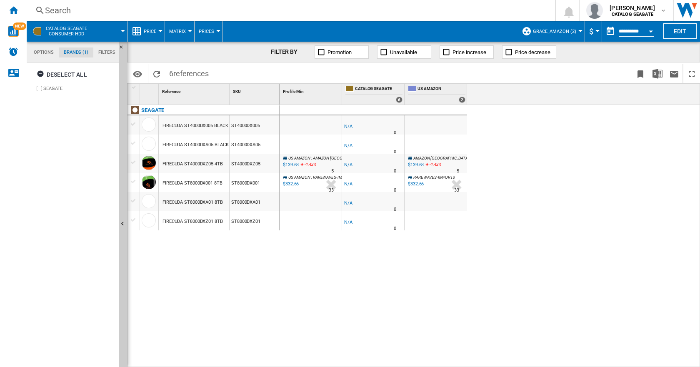
scroll to position [32, 0]
click at [205, 32] on span "Prices" at bounding box center [206, 31] width 15 height 5
click at [149, 30] on md-backdrop at bounding box center [350, 183] width 700 height 367
click at [149, 30] on span "Price" at bounding box center [150, 31] width 12 height 5
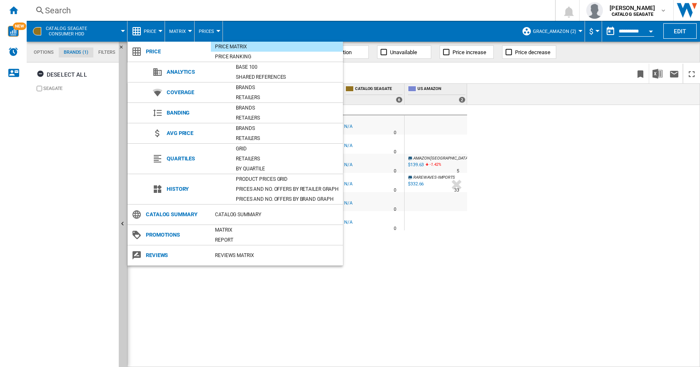
click at [196, 318] on md-backdrop at bounding box center [350, 183] width 700 height 367
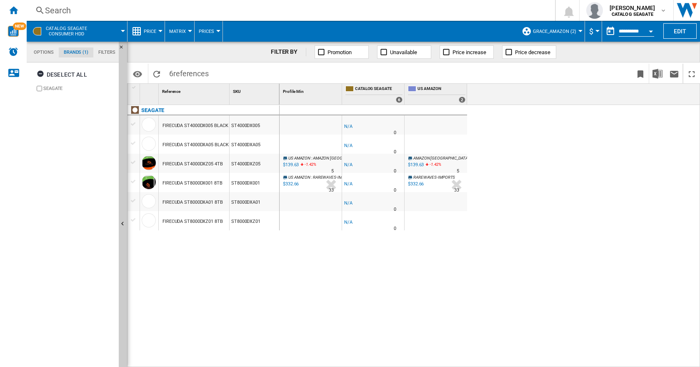
click at [35, 50] on md-tab-item "Options" at bounding box center [44, 52] width 30 height 10
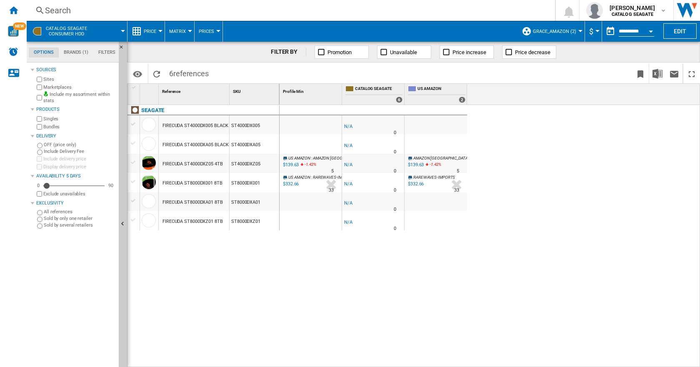
scroll to position [10, 0]
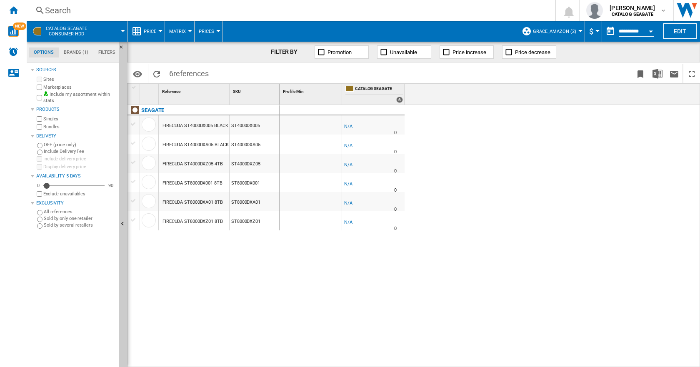
click at [56, 30] on span "CATALOG SEAGATE Consumer hdd" at bounding box center [66, 31] width 41 height 11
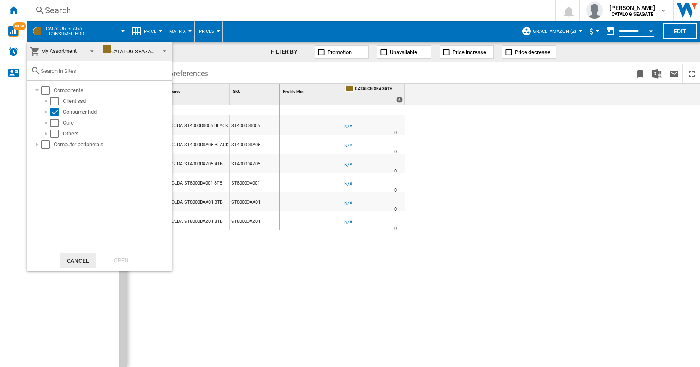
click at [263, 304] on md-backdrop at bounding box center [350, 183] width 700 height 367
